Goal: Find specific page/section

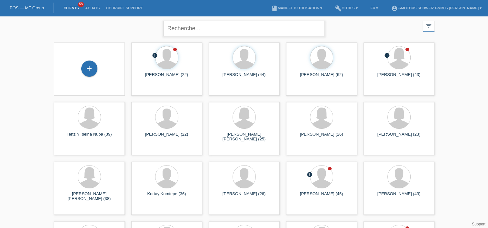
click at [205, 30] on input "text" at bounding box center [244, 28] width 161 height 15
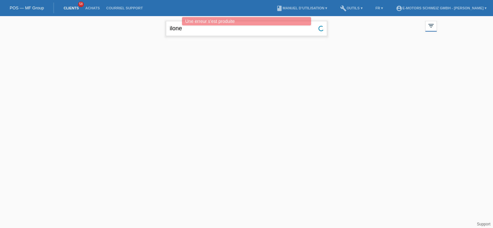
click at [190, 31] on input "ilone" at bounding box center [246, 28] width 161 height 15
click at [190, 31] on input "[PERSON_NAME]" at bounding box center [246, 28] width 161 height 15
click at [148, 41] on div at bounding box center [246, 71] width 387 height 65
click at [179, 32] on input "ilon" at bounding box center [246, 28] width 161 height 15
click at [178, 31] on input "ilon" at bounding box center [246, 28] width 161 height 15
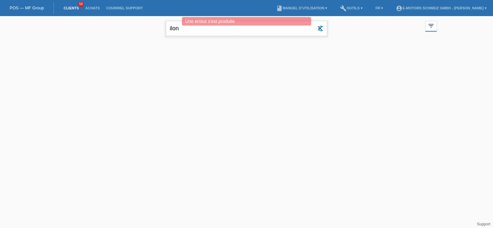
click at [178, 31] on input "ilon" at bounding box center [246, 28] width 161 height 15
type input "i"
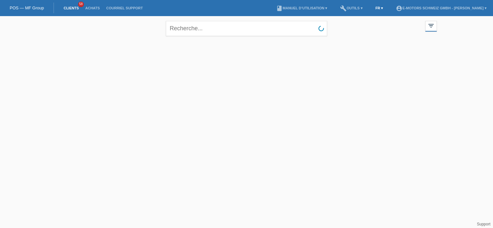
click at [372, 8] on link "FR ▾" at bounding box center [379, 8] width 14 height 4
click at [363, 15] on div "Deutsch" at bounding box center [358, 15] width 32 height 9
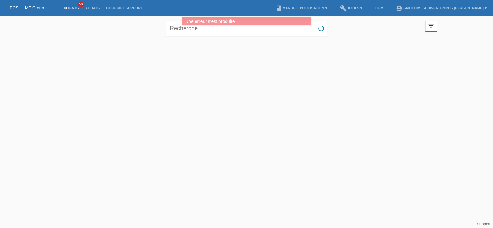
click at [70, 10] on link "Clients" at bounding box center [71, 8] width 22 height 4
